Goal: Navigation & Orientation: Find specific page/section

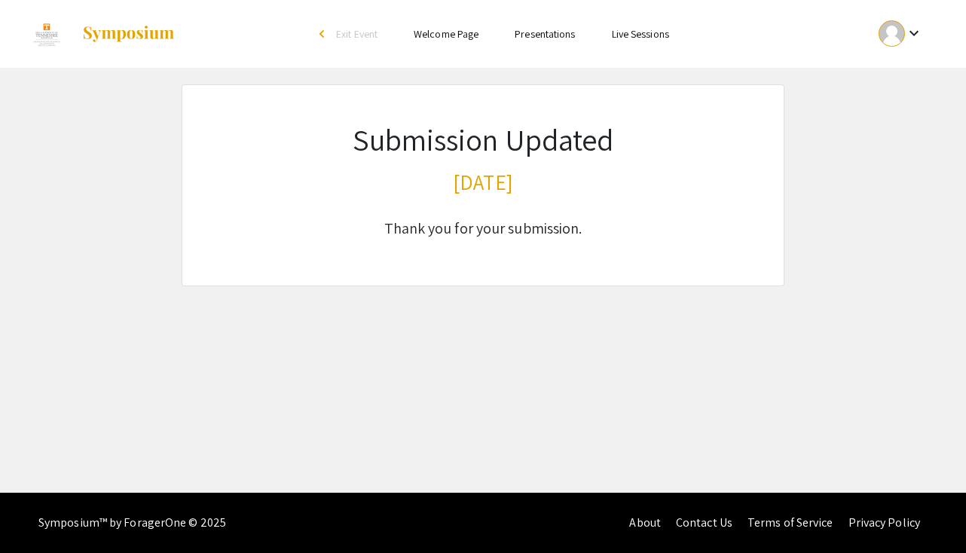
click at [878, 41] on div "keyboard_arrow_down" at bounding box center [901, 34] width 52 height 34
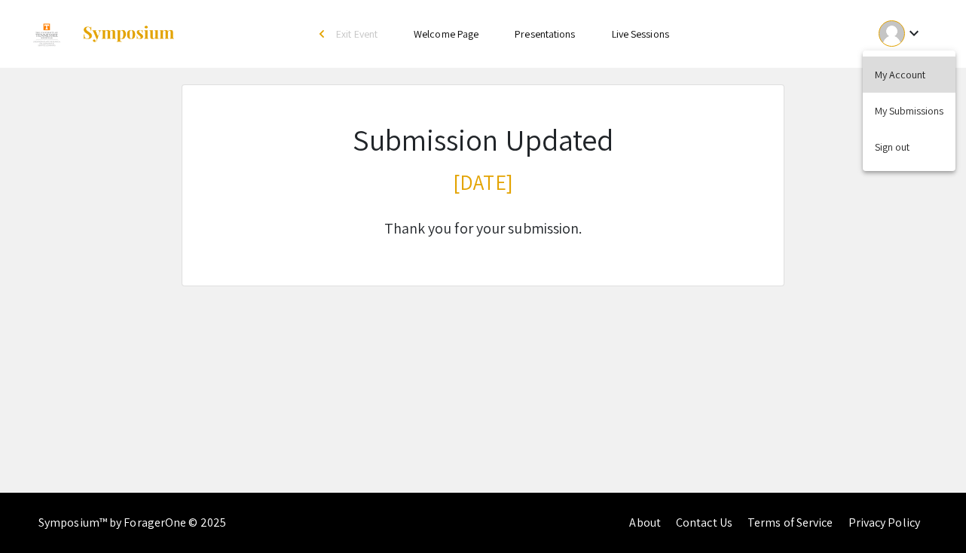
click at [886, 70] on button "My Account" at bounding box center [908, 74] width 93 height 36
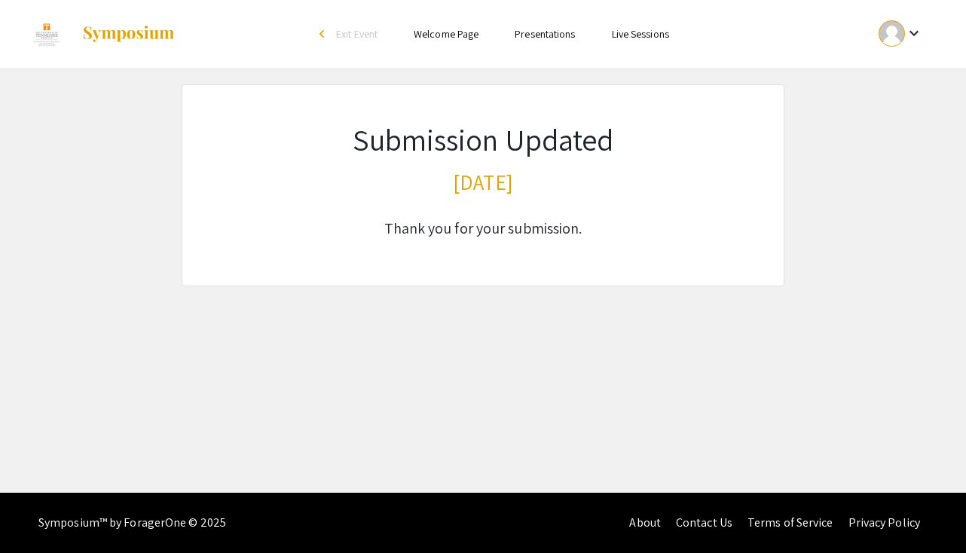
click at [893, 51] on ul "keyboard_arrow_down" at bounding box center [788, 34] width 301 height 68
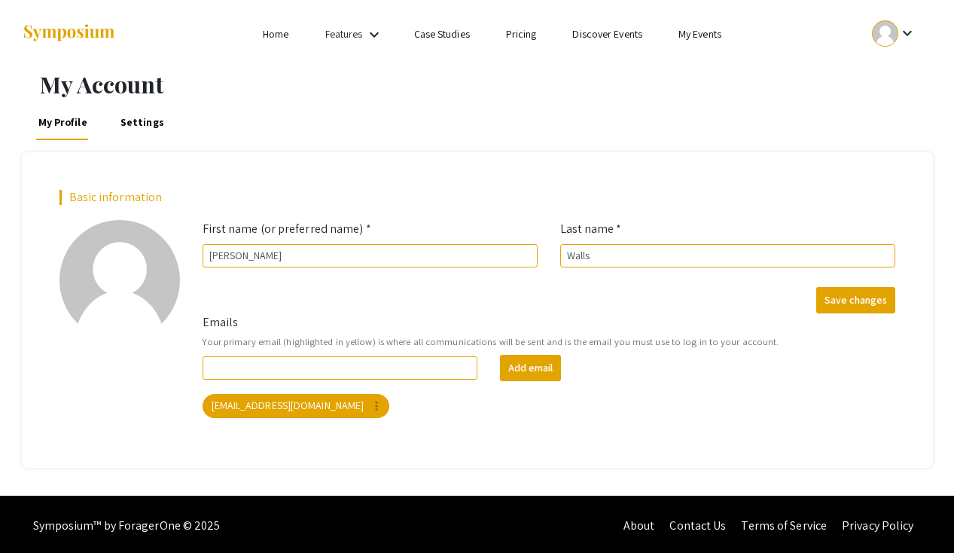
click at [896, 29] on div at bounding box center [885, 33] width 26 height 26
click at [892, 107] on button "My Submissions" at bounding box center [903, 111] width 93 height 36
